Goal: Find contact information: Find contact information

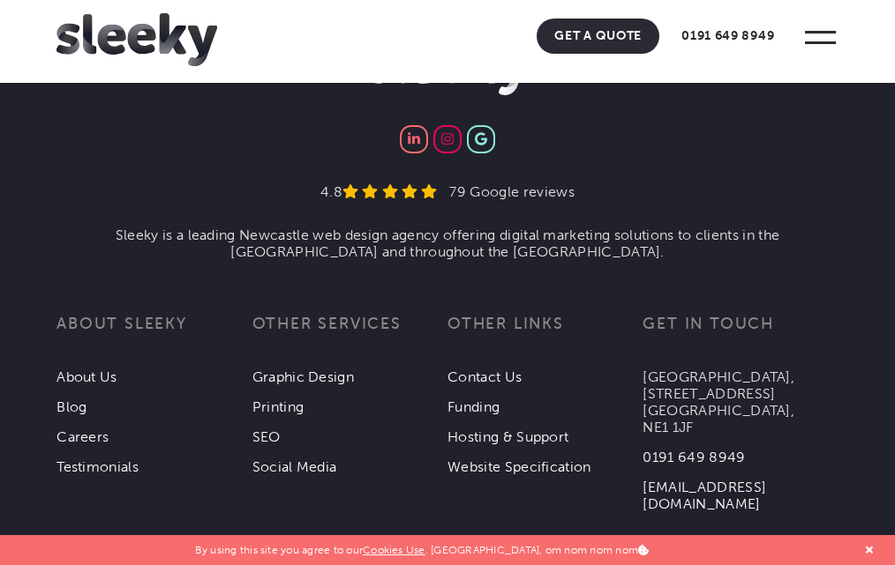
scroll to position [5549, 0]
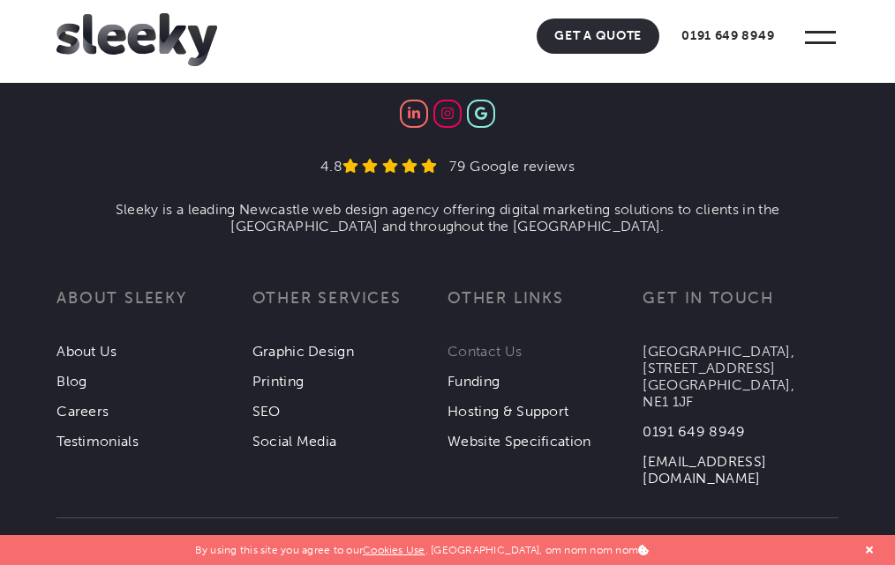
click at [475, 343] on link "Contact Us" at bounding box center [484, 351] width 74 height 17
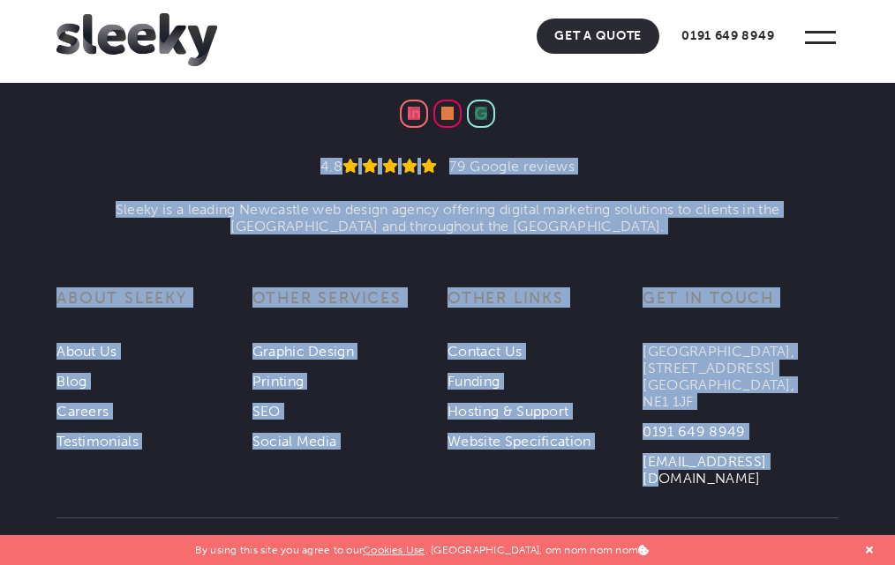
drag, startPoint x: 780, startPoint y: 433, endPoint x: 640, endPoint y: 436, distance: 140.3
click at [640, 436] on section "4.8 79 Google reviews Sleeky is a leading Newcastle web design agency offering …" at bounding box center [447, 252] width 895 height 470
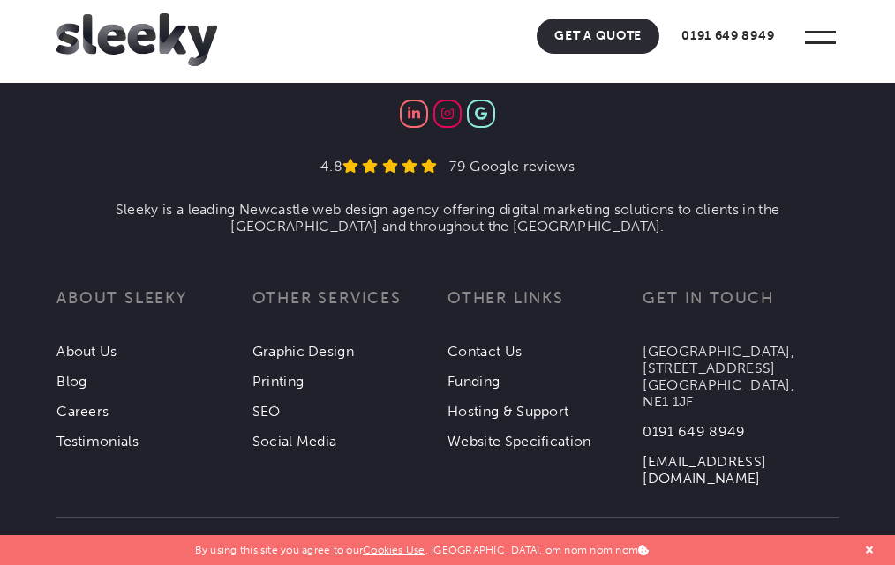
click at [676, 487] on section "© 2025 Sleeky Web Design & Print Ltd . All rights reserved. VAT registration no…" at bounding box center [447, 533] width 895 height 93
drag, startPoint x: 769, startPoint y: 425, endPoint x: 642, endPoint y: 431, distance: 127.1
click at [642, 440] on li "[EMAIL_ADDRESS][DOMAIN_NAME]" at bounding box center [739, 463] width 195 height 47
copy link "[EMAIL_ADDRESS][DOMAIN_NAME]"
drag, startPoint x: 745, startPoint y: 393, endPoint x: 642, endPoint y: 401, distance: 103.5
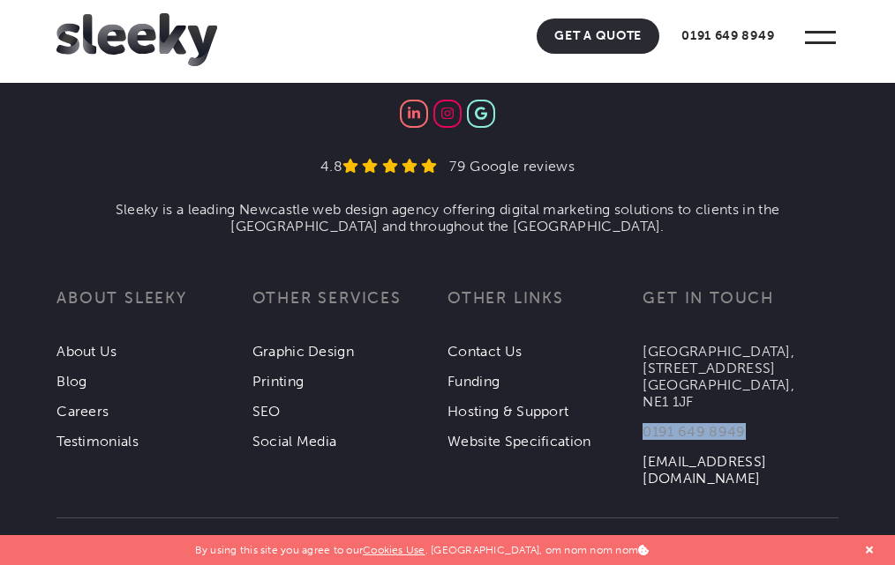
click at [642, 410] on li "0191 649 8949" at bounding box center [739, 425] width 195 height 30
copy link "0191 649 8949"
